Goal: Task Accomplishment & Management: Manage account settings

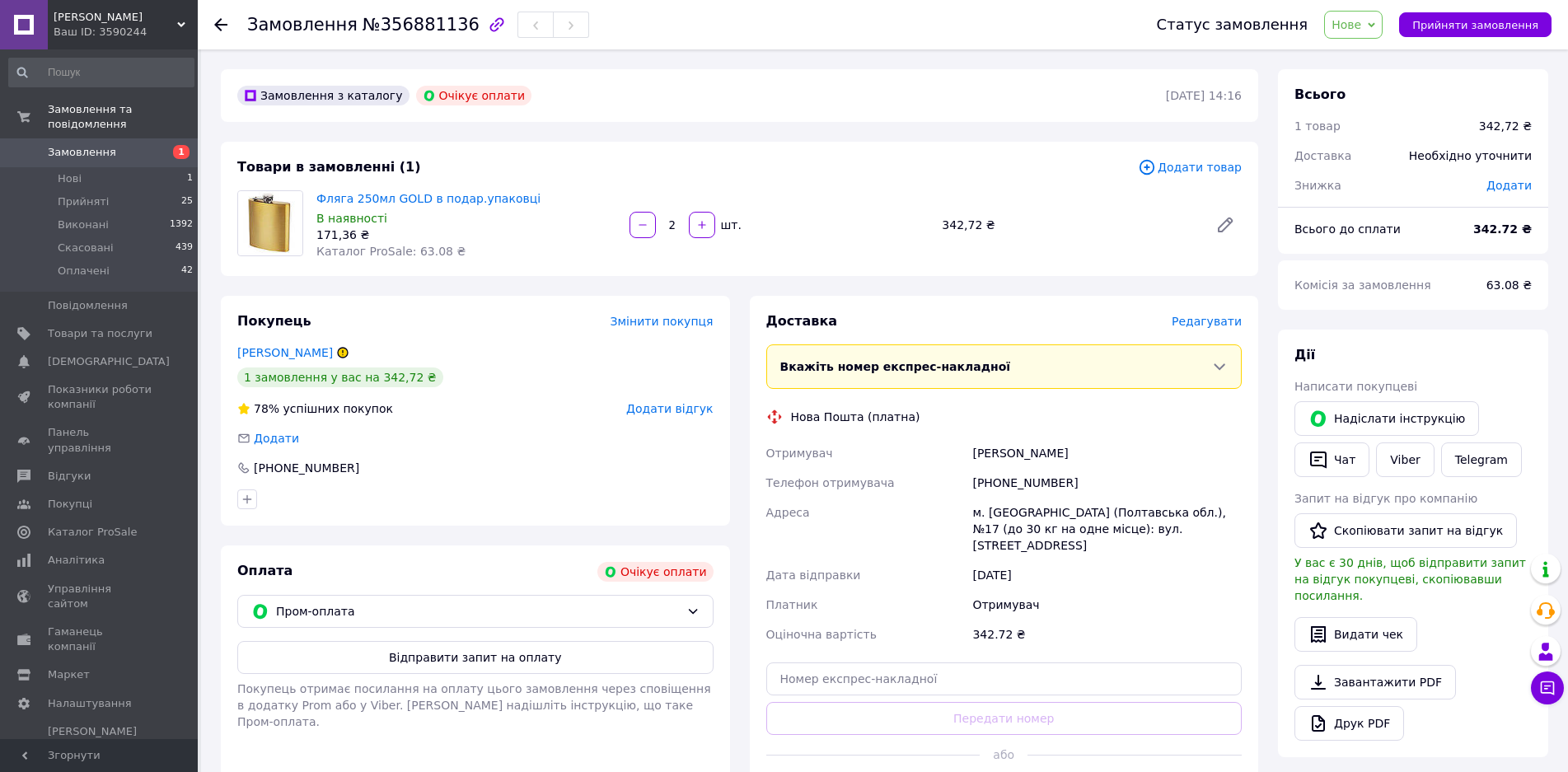
click at [132, 138] on link "Замовлення 1" at bounding box center [101, 152] width 202 height 28
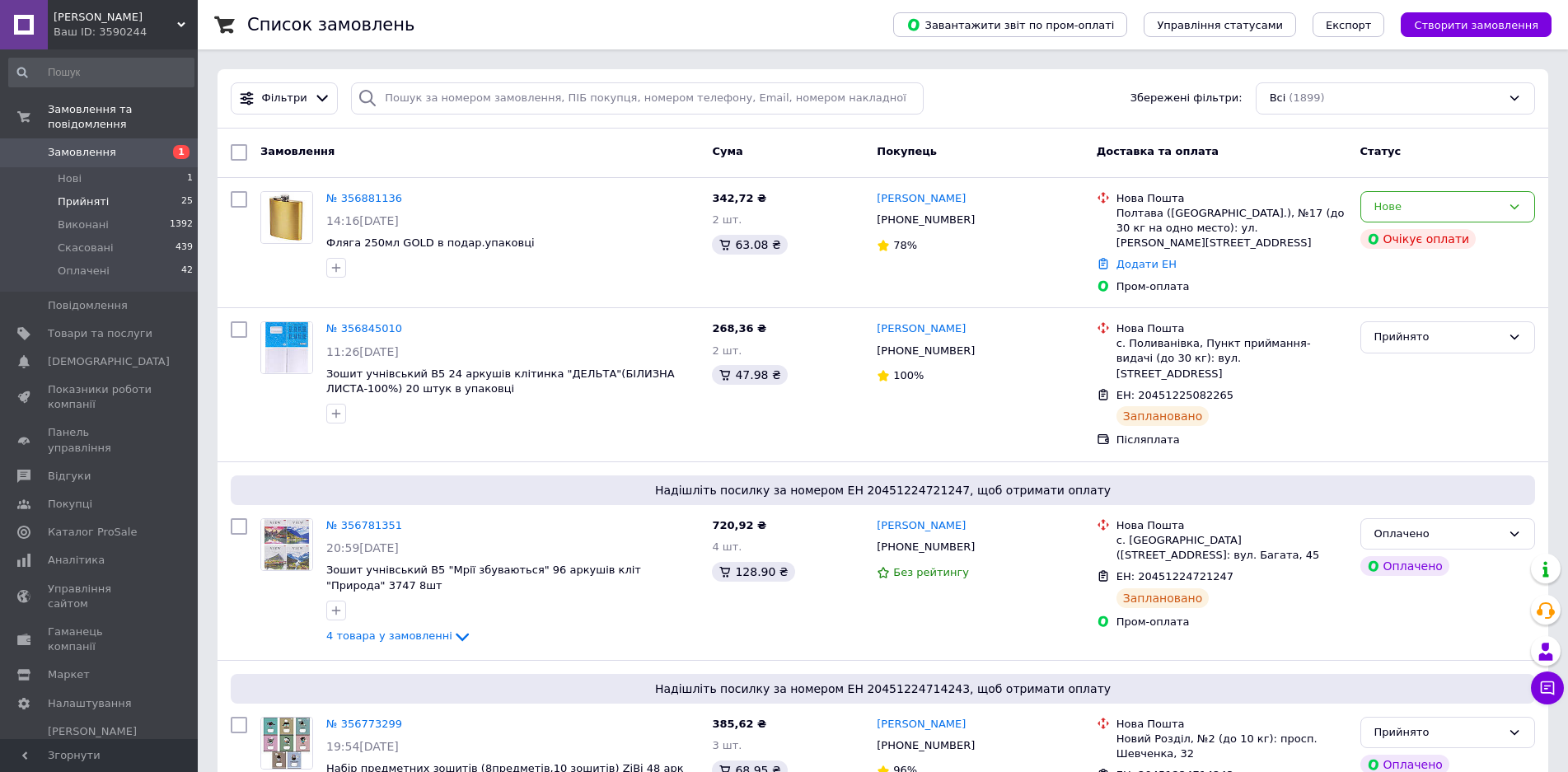
click at [86, 195] on span "Прийняті" at bounding box center [83, 203] width 51 height 15
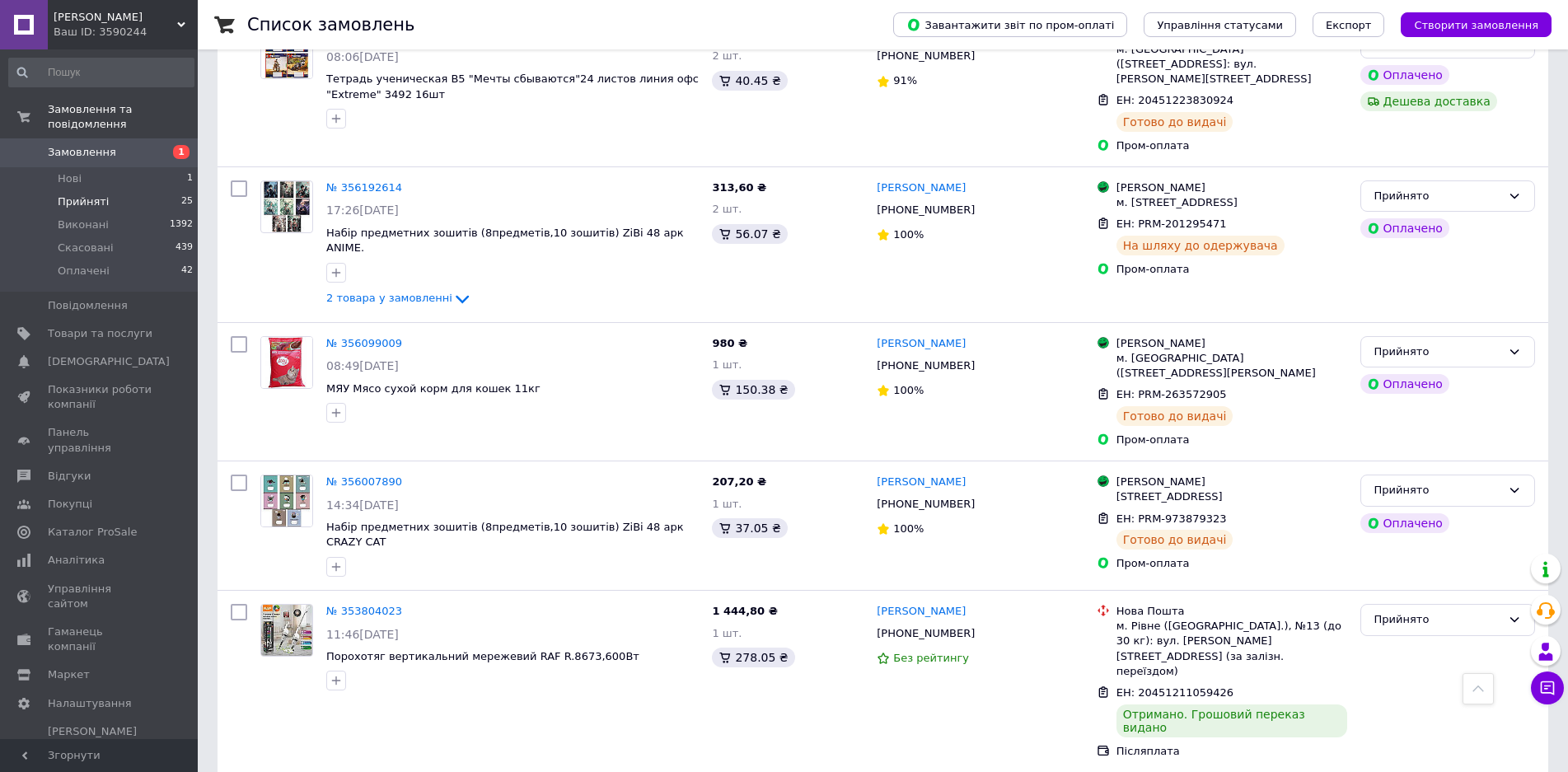
scroll to position [2555, 0]
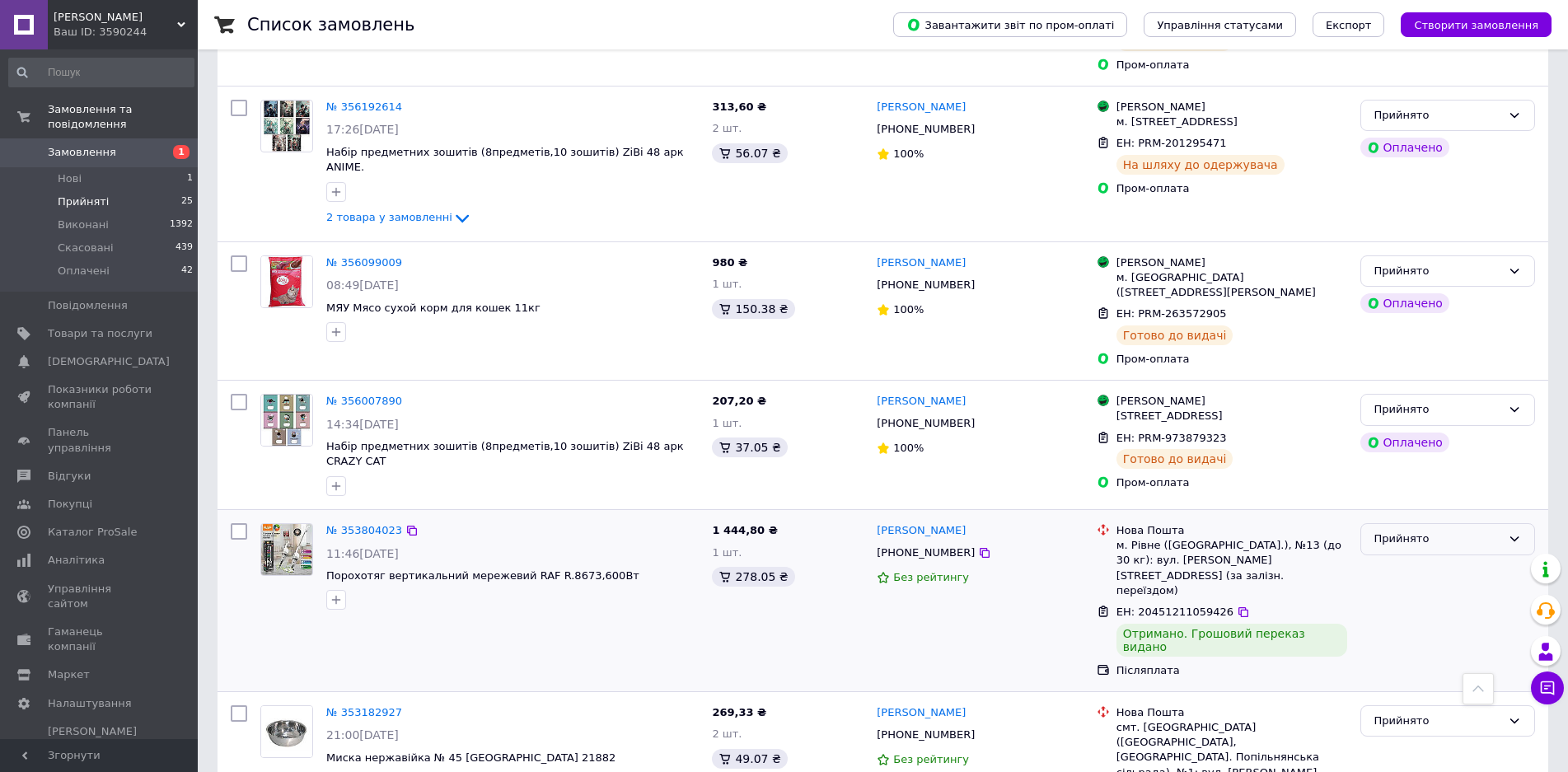
click at [1491, 530] on div "Прийнято" at bounding box center [1438, 539] width 127 height 17
click at [1395, 558] on li "Виконано" at bounding box center [1448, 574] width 173 height 31
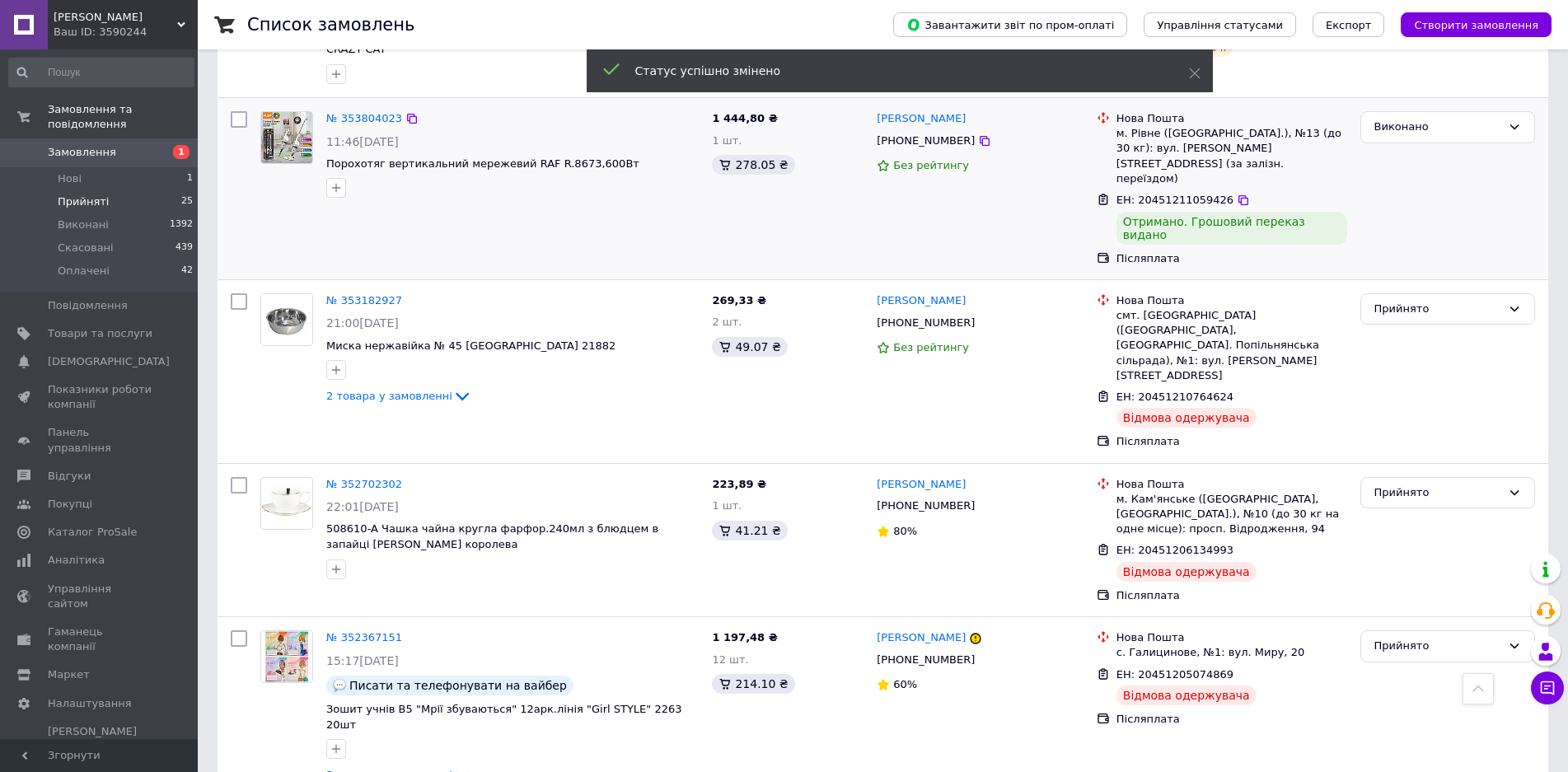
scroll to position [2968, 0]
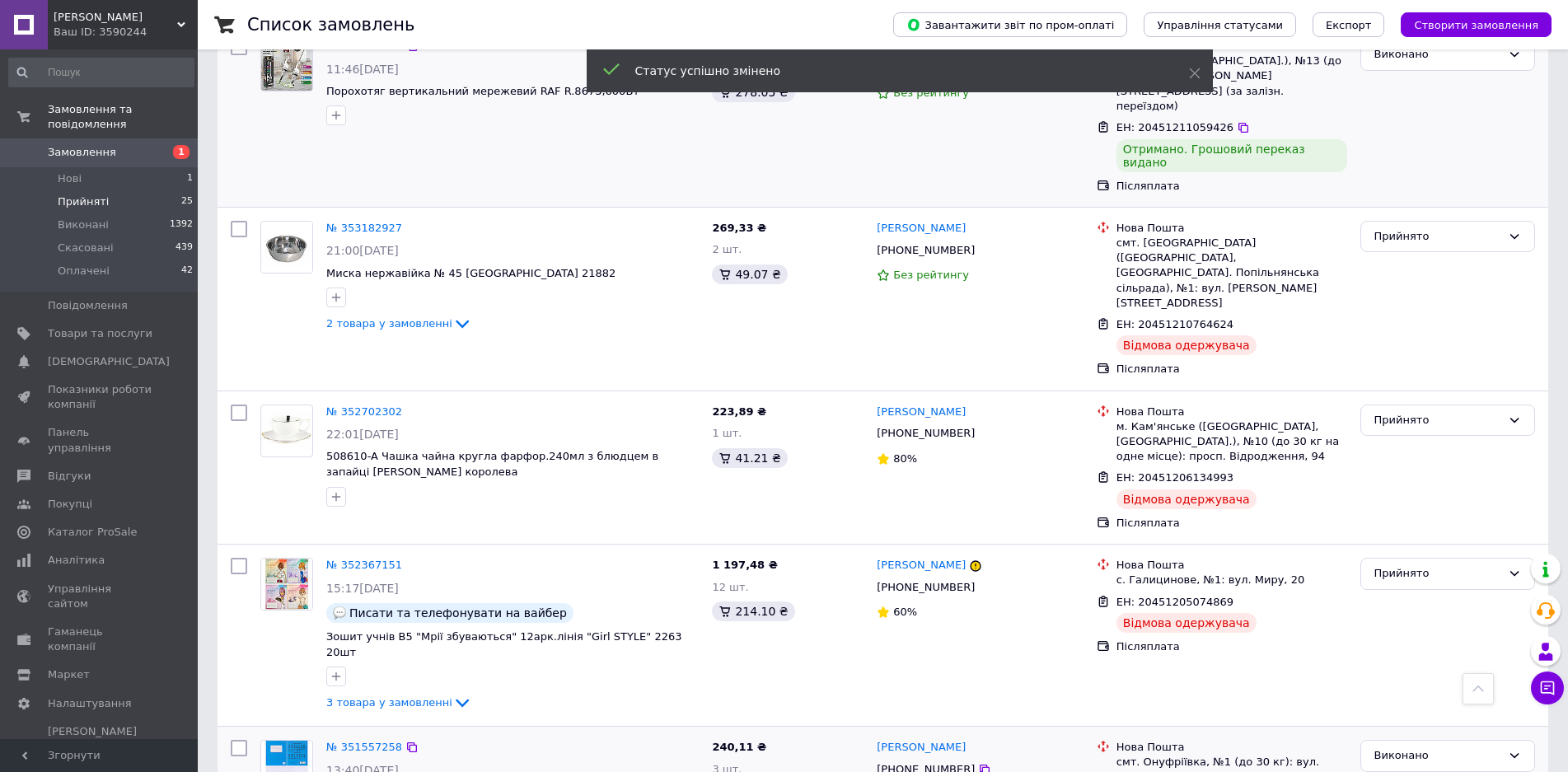
scroll to position [3083, 0]
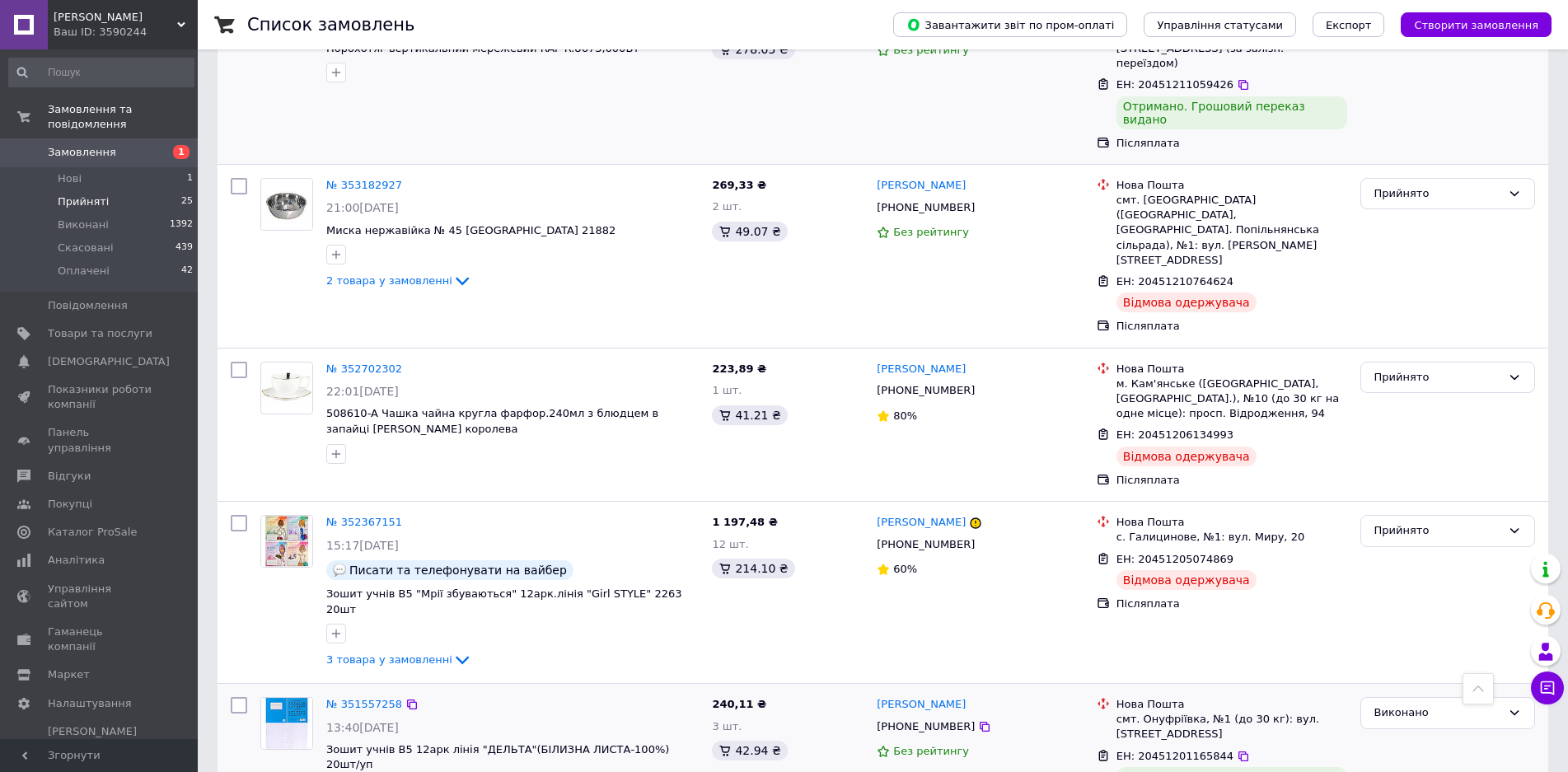
click at [143, 191] on li "Прийняті 25" at bounding box center [101, 202] width 202 height 23
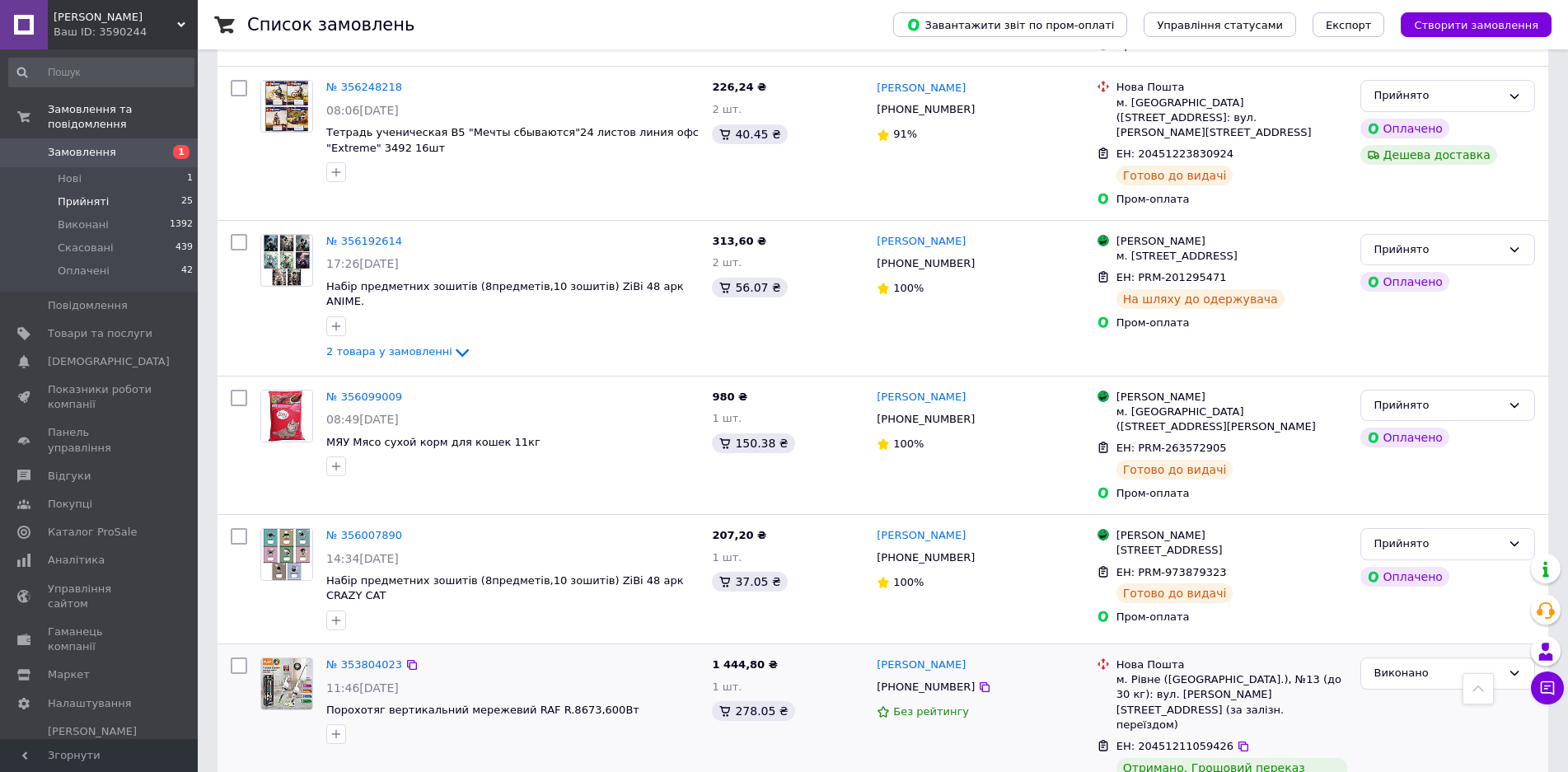
scroll to position [2555, 0]
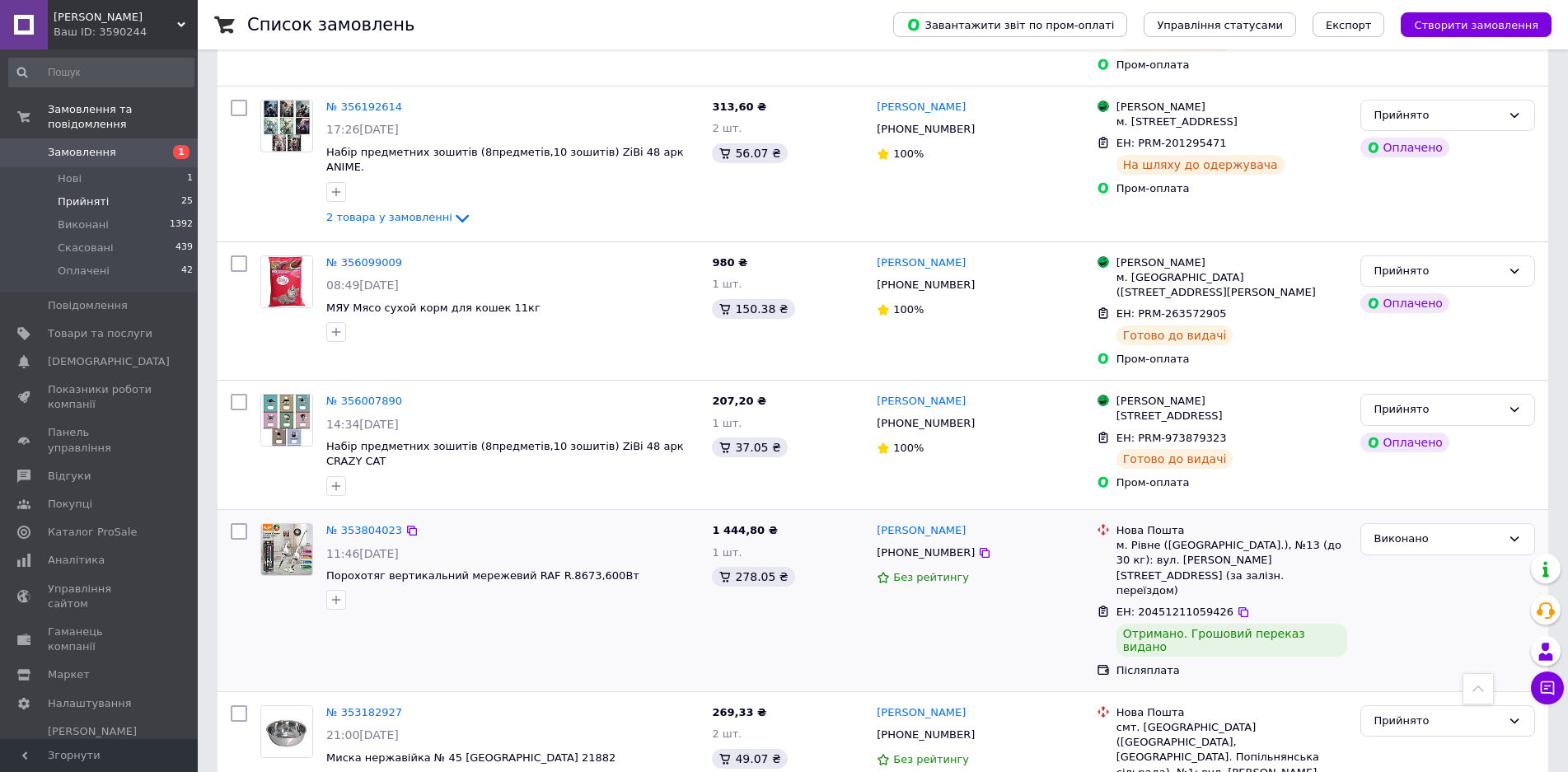
click at [61, 145] on span "Замовлення" at bounding box center [81, 153] width 69 height 15
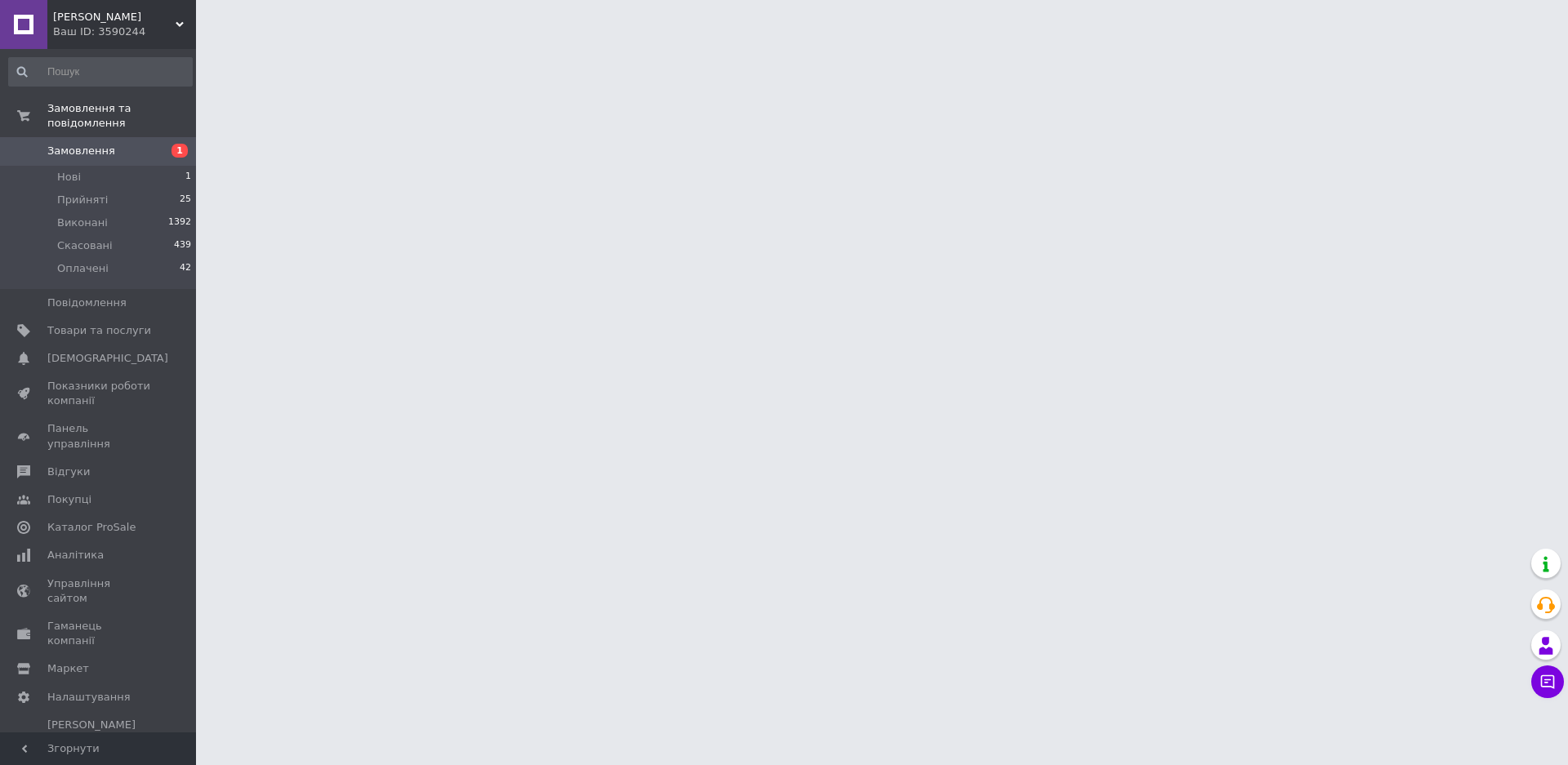
click at [60, 144] on span "Замовлення" at bounding box center [81, 151] width 68 height 15
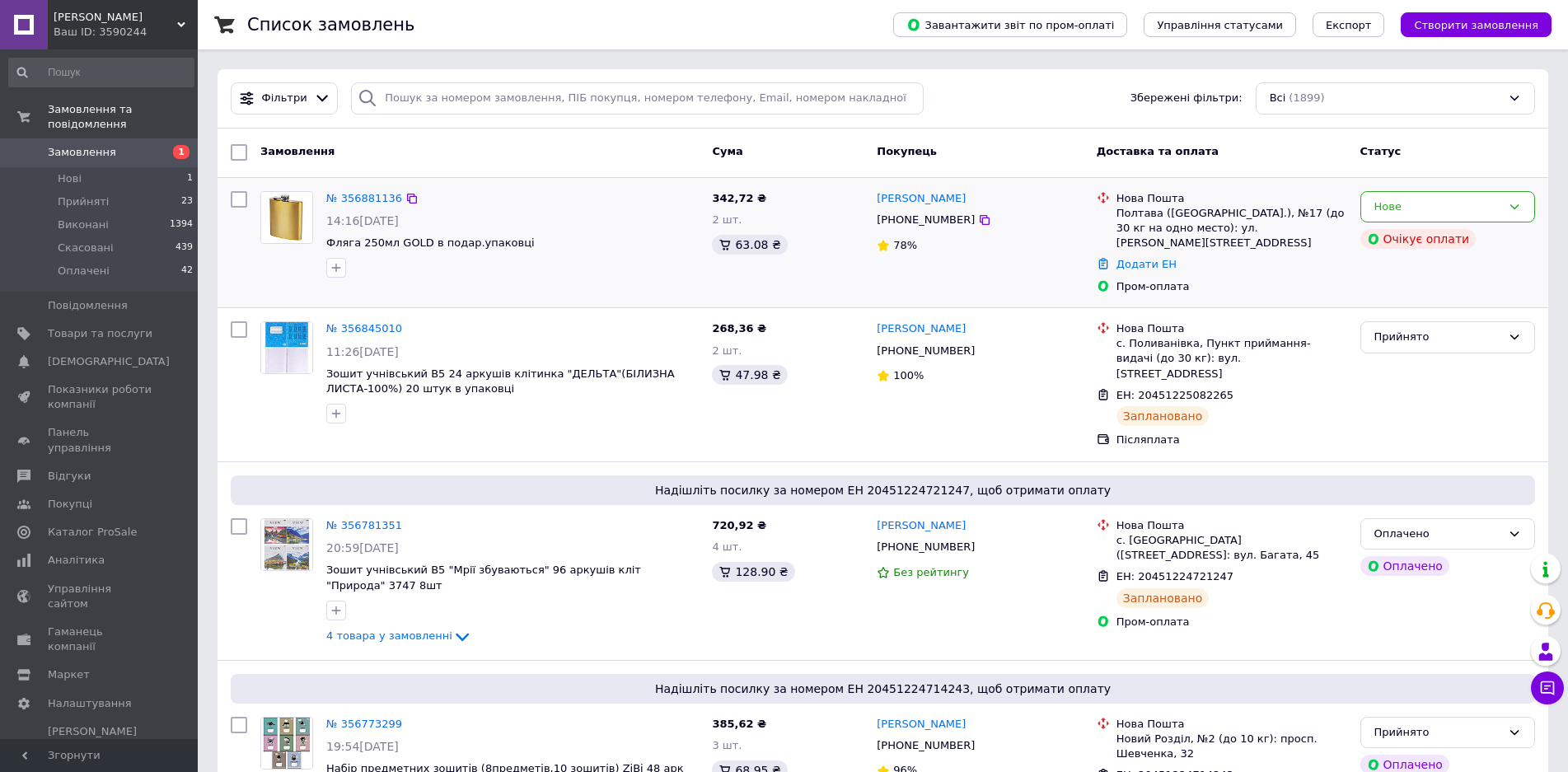
click at [612, 264] on div at bounding box center [512, 268] width 379 height 26
click at [553, 274] on div at bounding box center [512, 268] width 379 height 26
click at [601, 426] on div "№ 356845010 11:26[DATE] Зошит учнівський В5 24 аркушів клітинка "ДЕЛЬТА"(БIЛИЗН…" at bounding box center [883, 385] width 1331 height 153
click at [520, 424] on div "№ 356845010 11:26[DATE] Зошит учнівський В5 24 аркушів клітинка "ДЕЛЬТА"(БIЛИЗН…" at bounding box center [479, 385] width 452 height 140
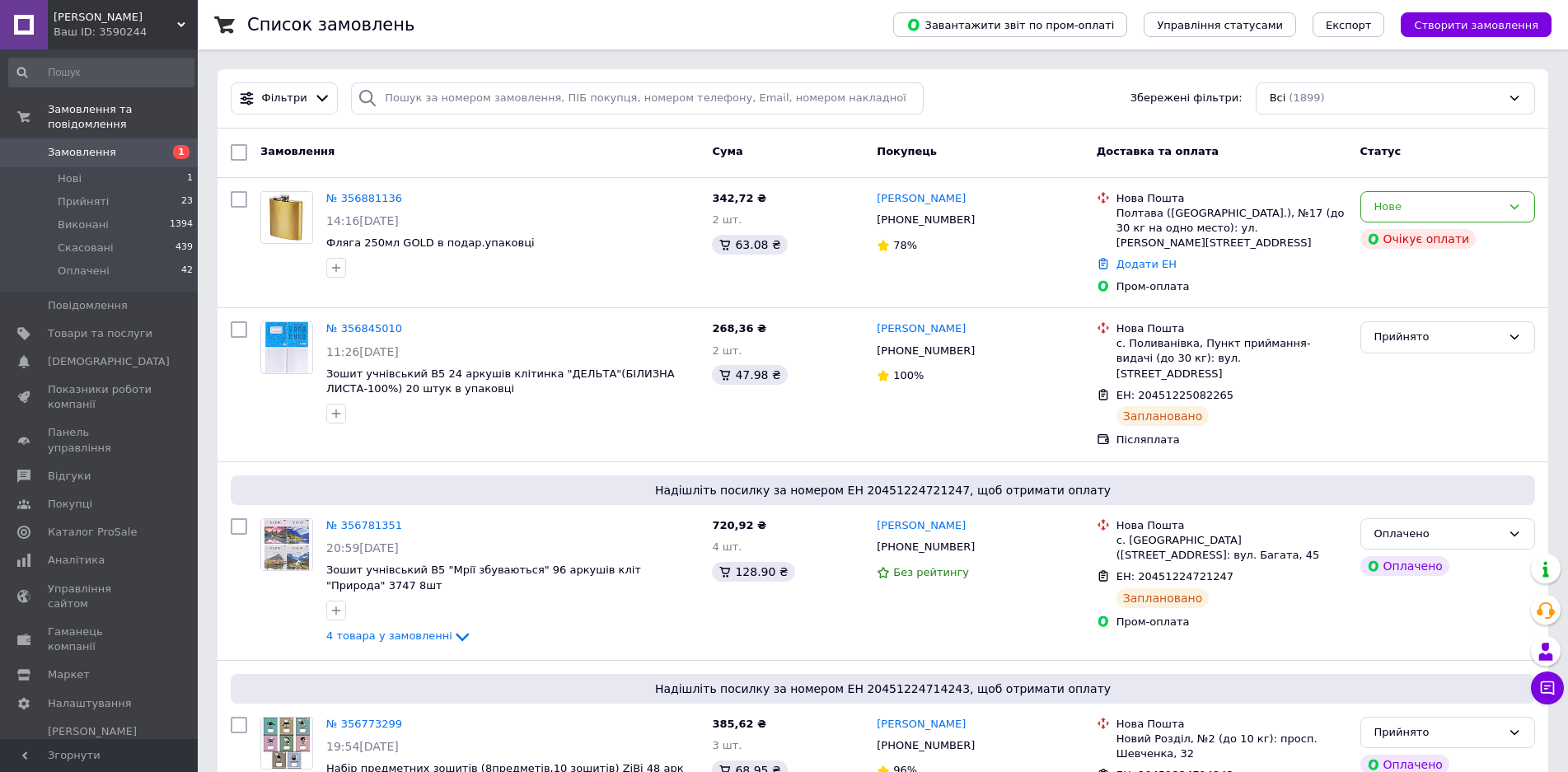
click at [121, 145] on span "Замовлення" at bounding box center [100, 153] width 105 height 15
click at [601, 627] on div "4 товара у замовленні" at bounding box center [513, 636] width 373 height 19
click at [97, 354] on span "[DEMOGRAPHIC_DATA]" at bounding box center [108, 362] width 122 height 15
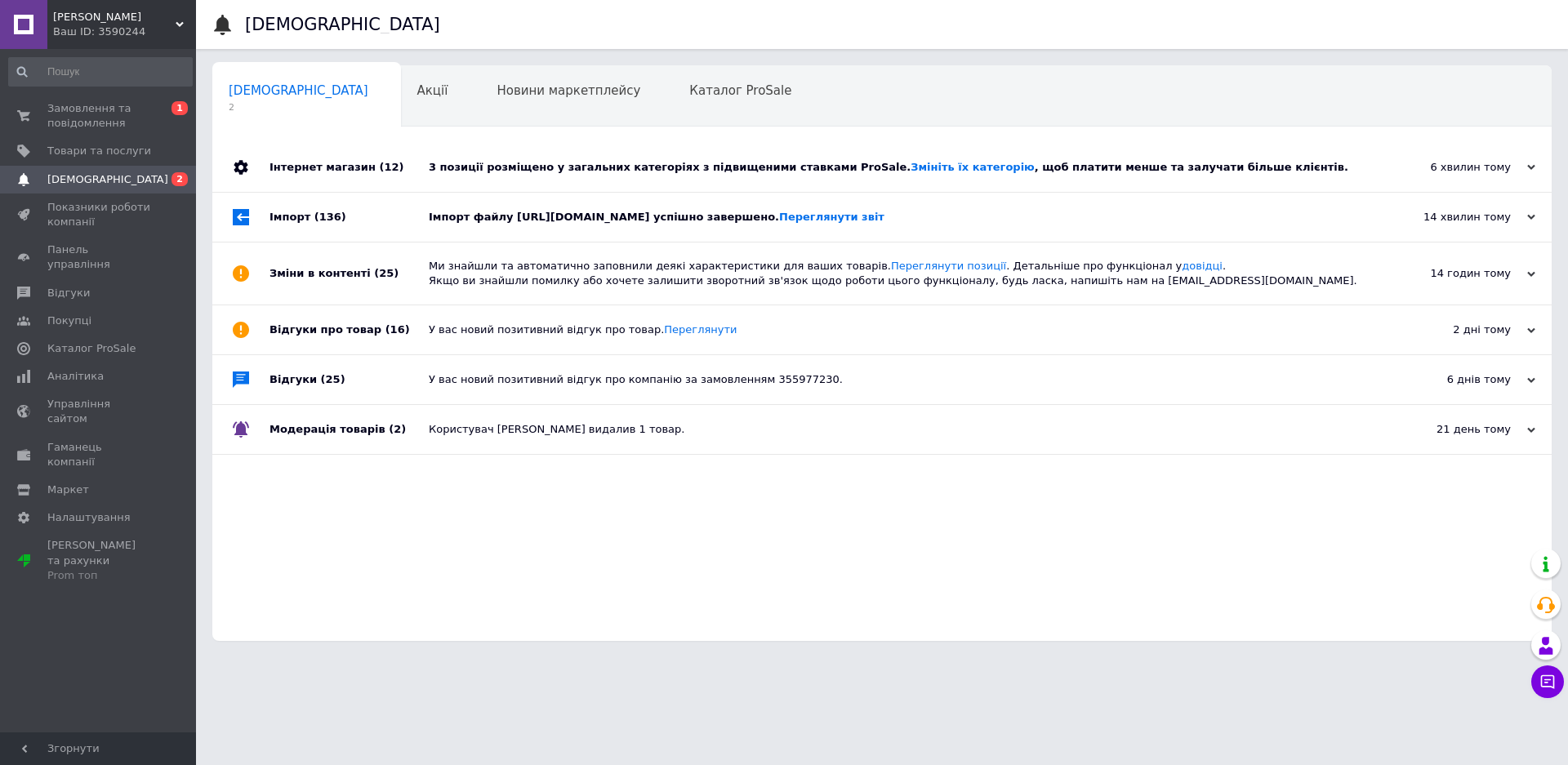
click at [679, 212] on div "Імпорт файлу https://barihin.com/prom_ua успішно завершено. Переглянути звіт" at bounding box center [900, 217] width 943 height 15
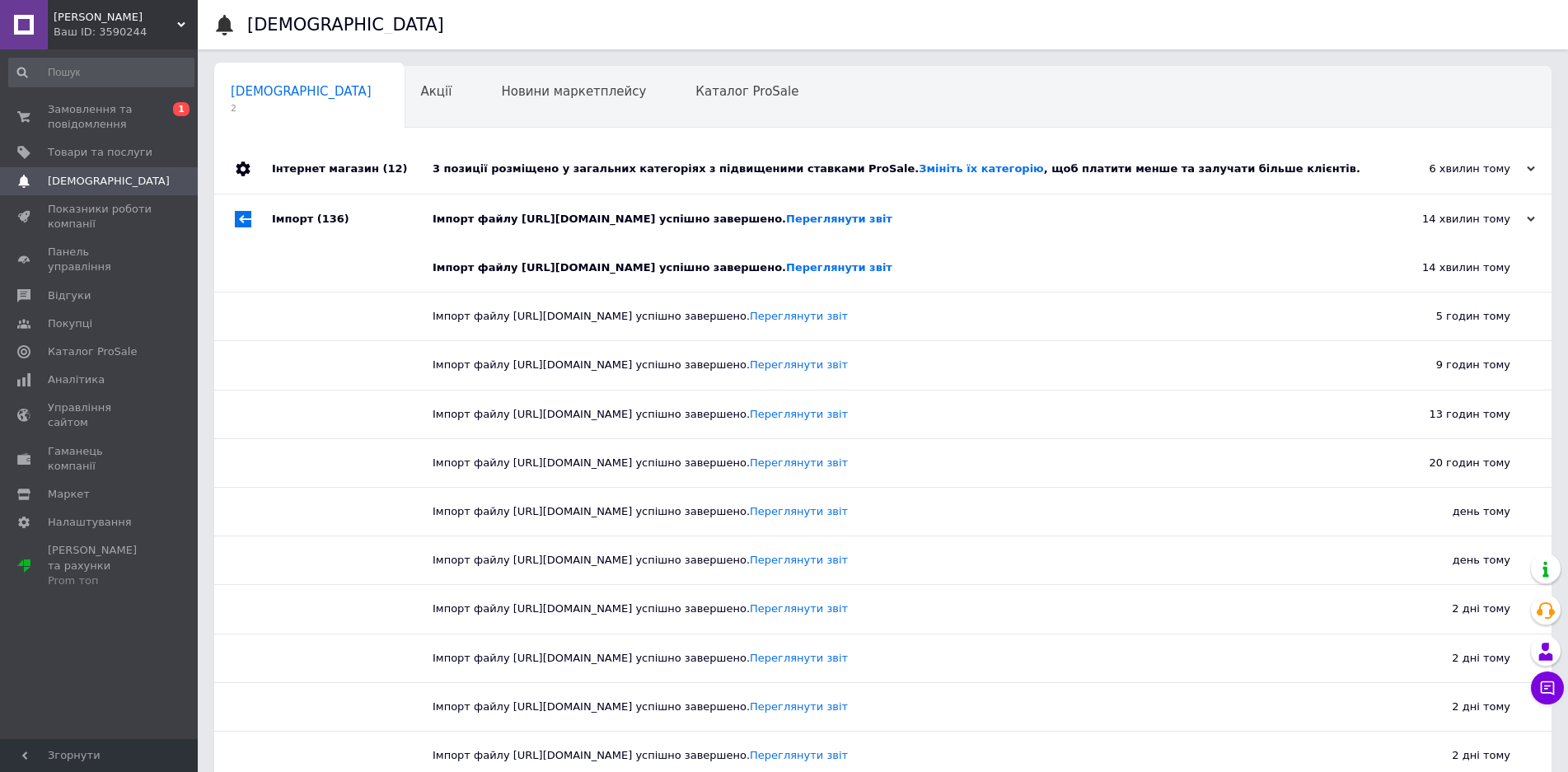
click at [684, 169] on div "3 позиції розміщено у загальних категоріях з підвищеними ставками ProSale. Змін…" at bounding box center [901, 169] width 938 height 15
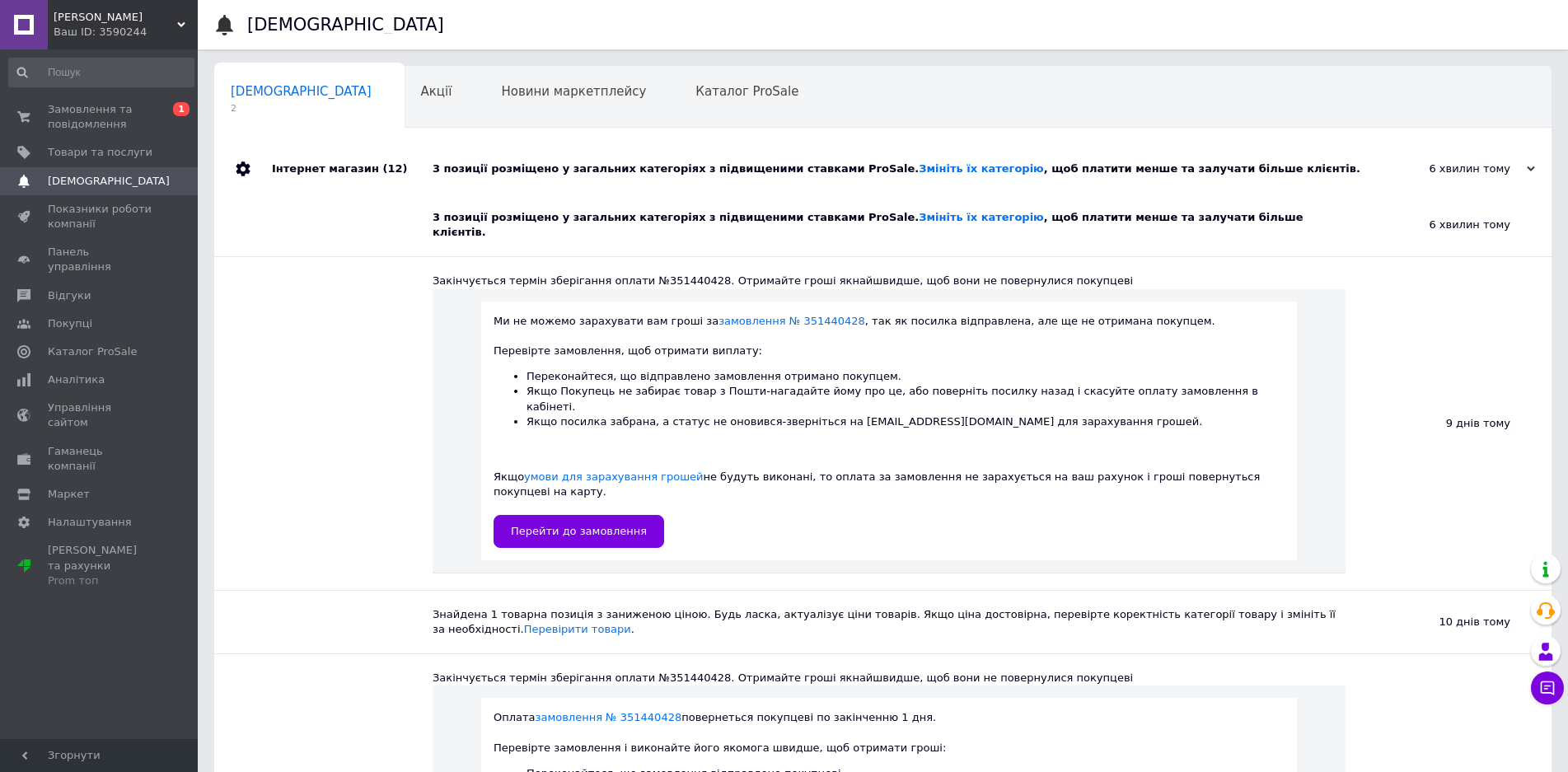
click at [684, 169] on div "3 позиції розміщено у загальних категоріях з підвищеними ставками ProSale. Змін…" at bounding box center [901, 169] width 938 height 15
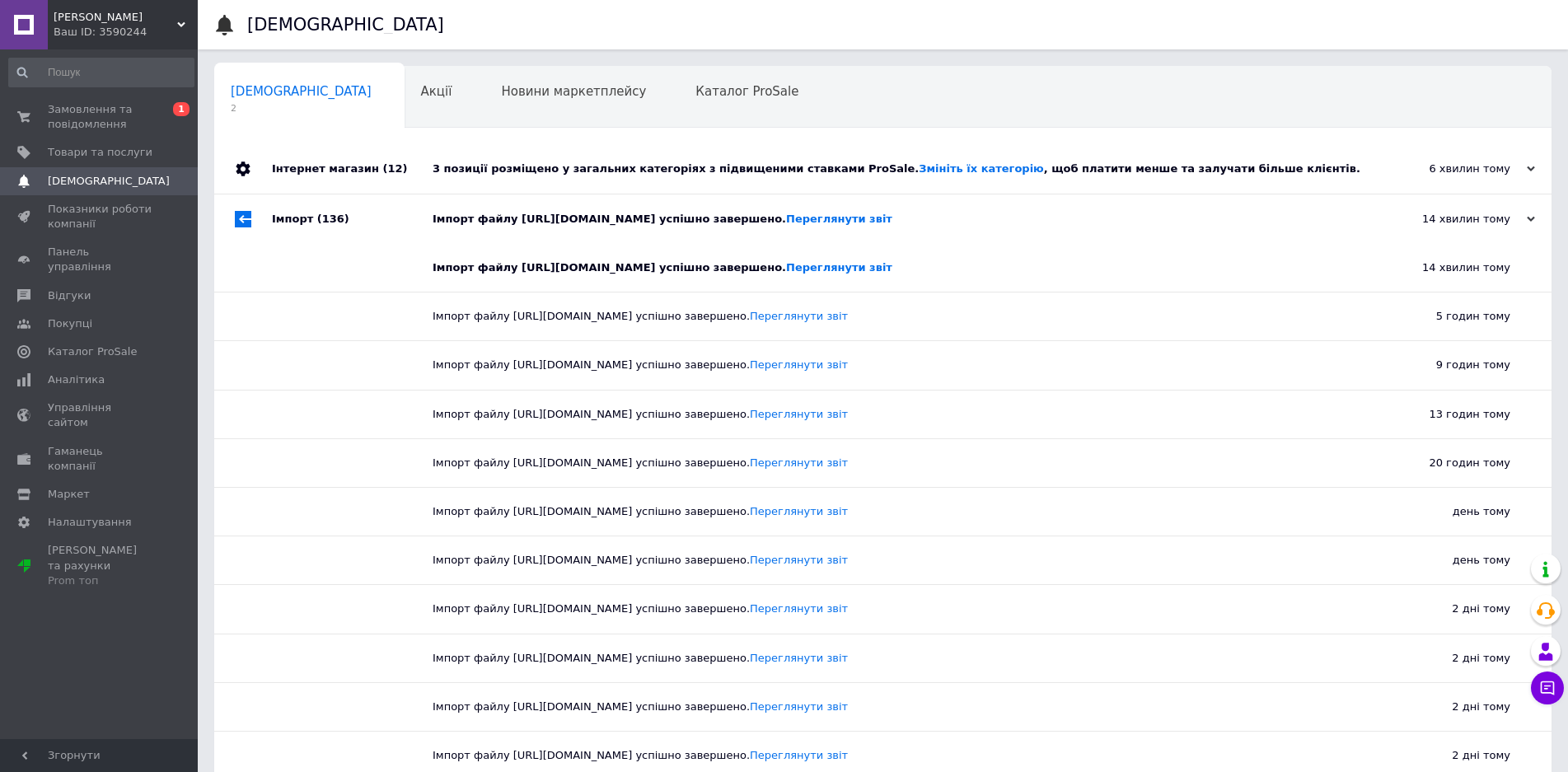
click at [684, 169] on div "3 позиції розміщено у загальних категоріях з підвищеними ставками ProSale. Змін…" at bounding box center [901, 169] width 938 height 15
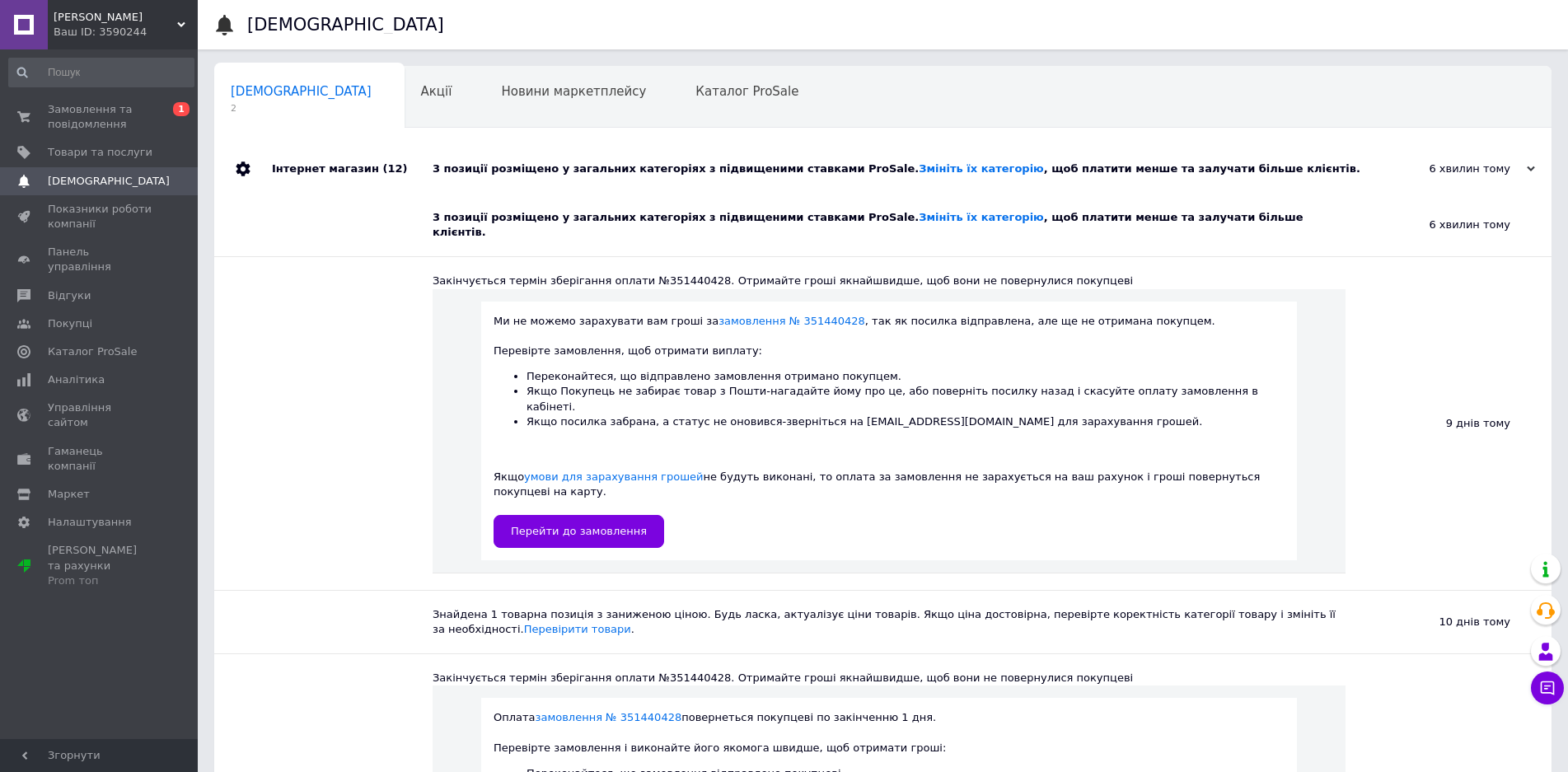
click at [285, 411] on div at bounding box center [352, 423] width 161 height 332
click at [57, 125] on span "Замовлення та повідомлення" at bounding box center [100, 117] width 105 height 30
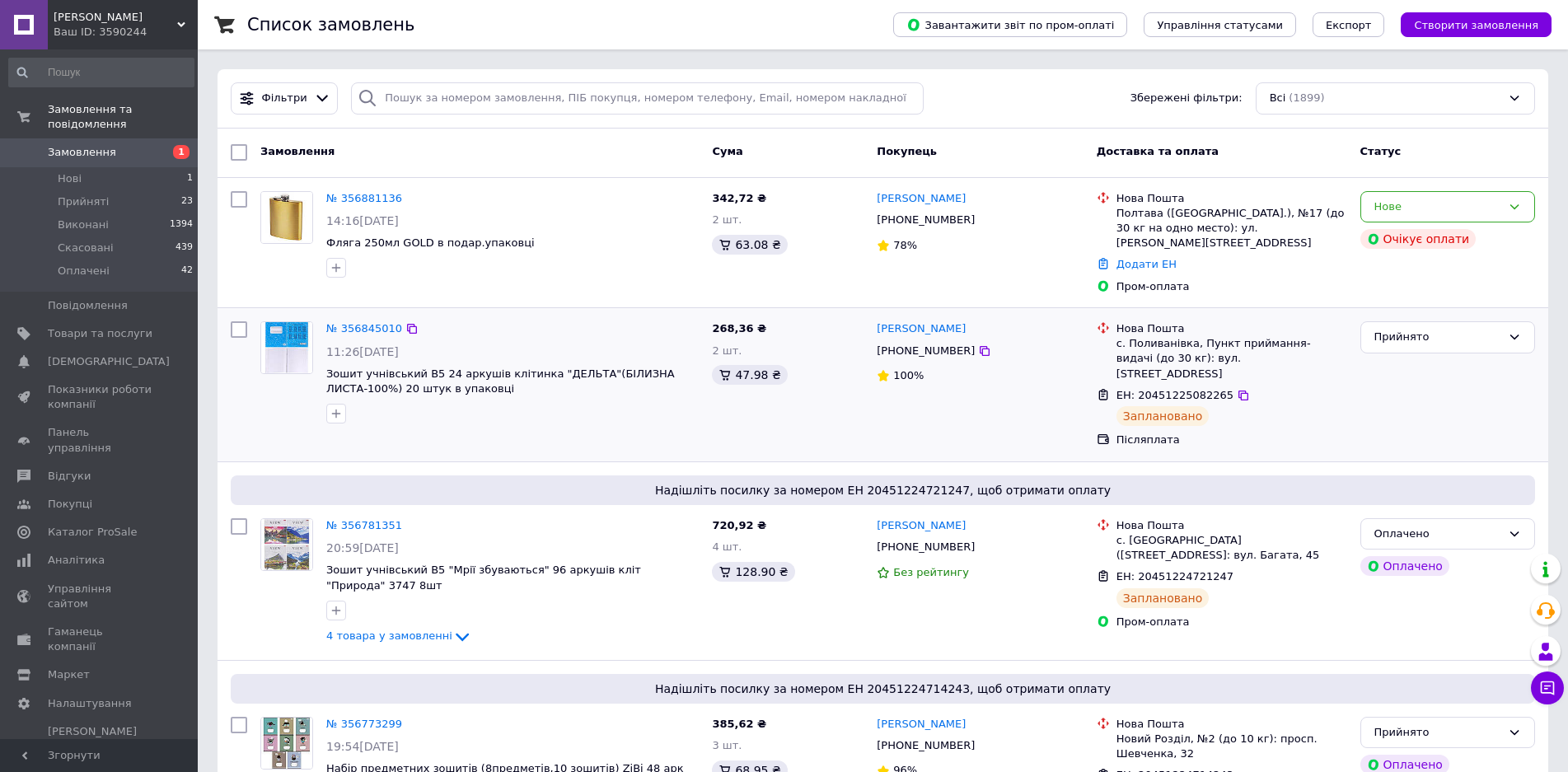
click at [605, 409] on div at bounding box center [512, 414] width 379 height 26
click at [615, 408] on div at bounding box center [512, 414] width 379 height 26
